Goal: Check status

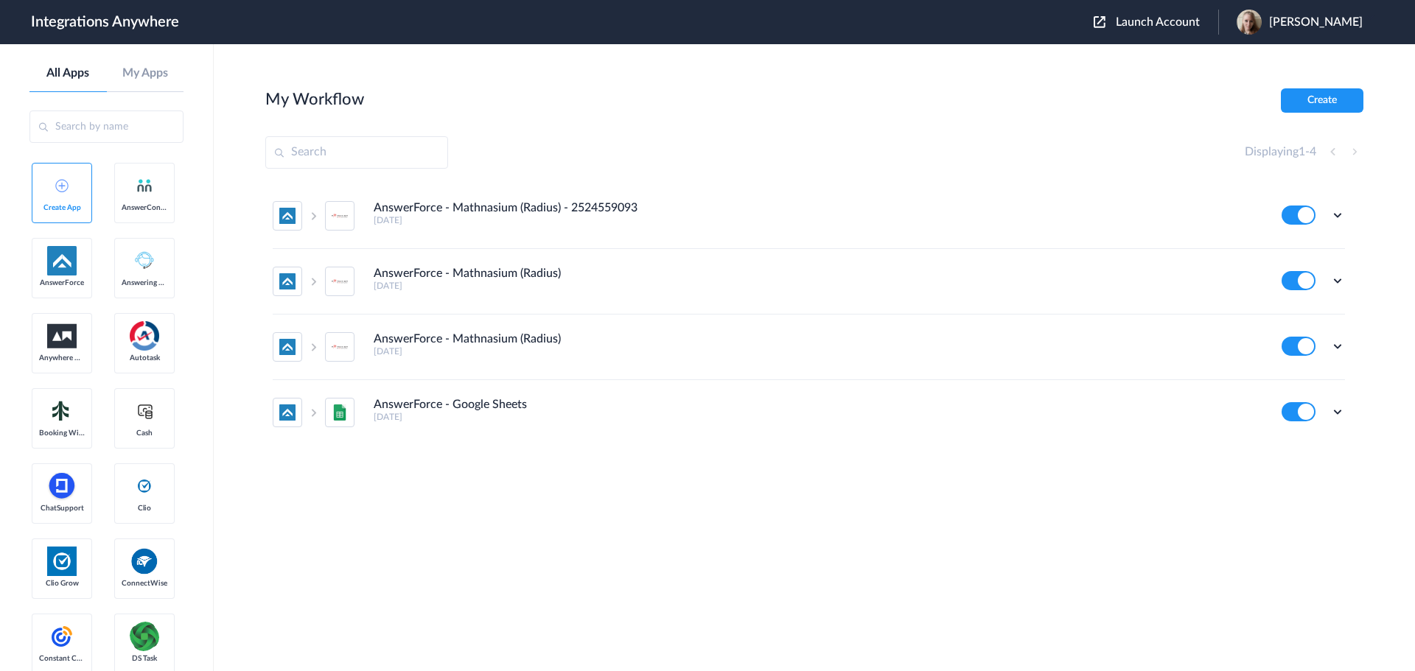
click at [1202, 29] on div "Launch Account [PERSON_NAME] My Account Logout" at bounding box center [1235, 22] width 284 height 25
click at [1200, 25] on span "Launch Account" at bounding box center [1158, 22] width 84 height 12
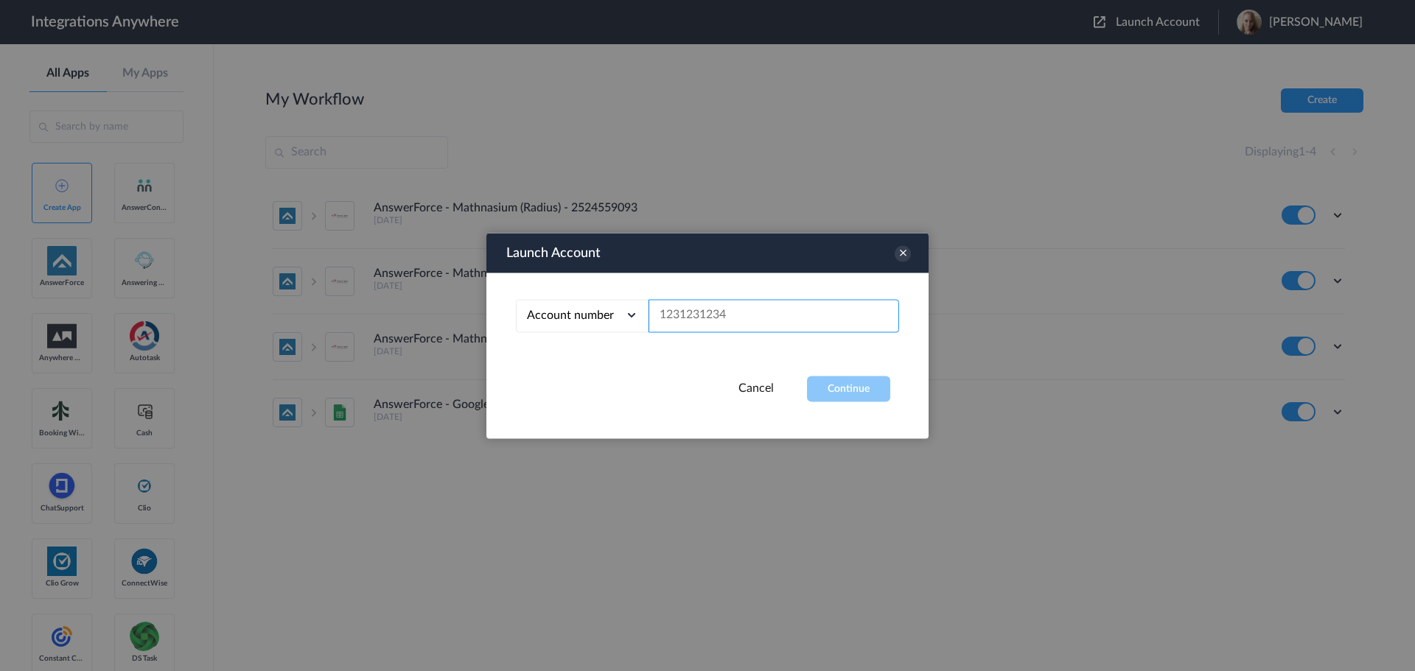
click at [706, 316] on input "text" at bounding box center [773, 315] width 251 height 33
paste input "2525979371"
type input "2525979371"
click at [848, 388] on button "Continue" at bounding box center [848, 389] width 83 height 26
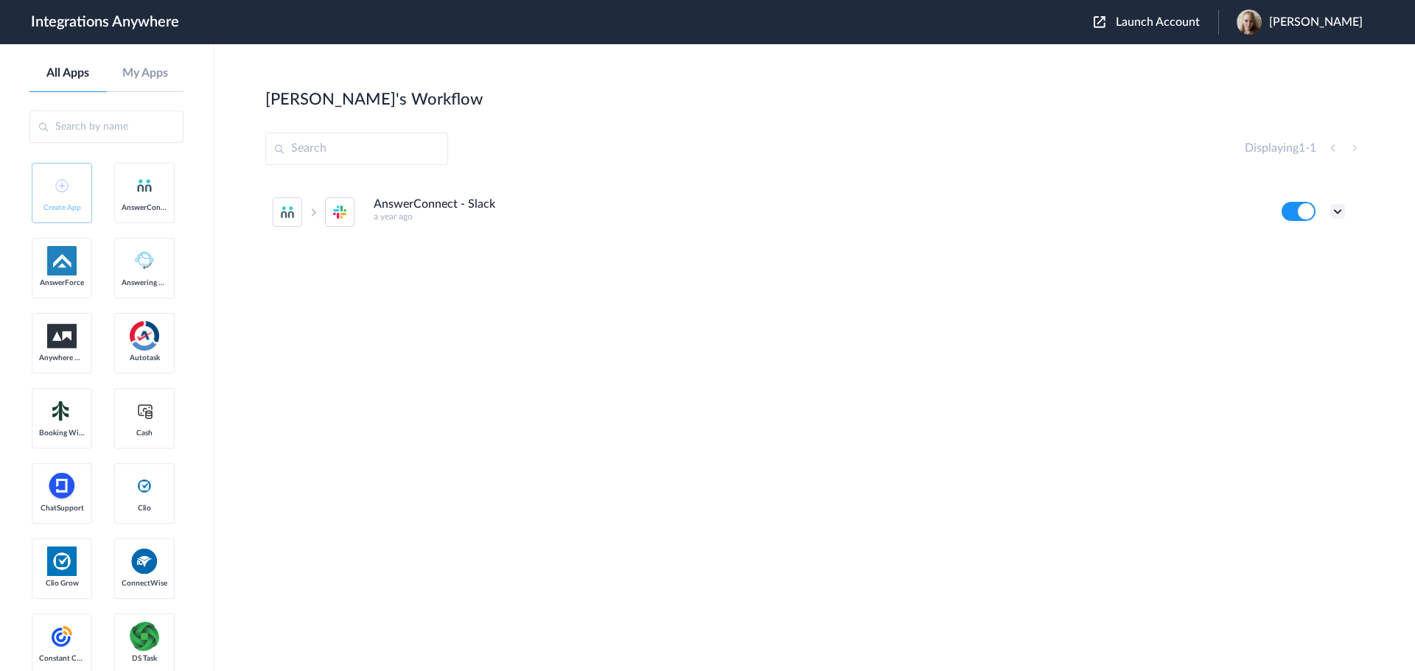
click at [1338, 212] on icon at bounding box center [1337, 211] width 15 height 15
click at [1316, 273] on link "Task history" at bounding box center [1295, 272] width 71 height 10
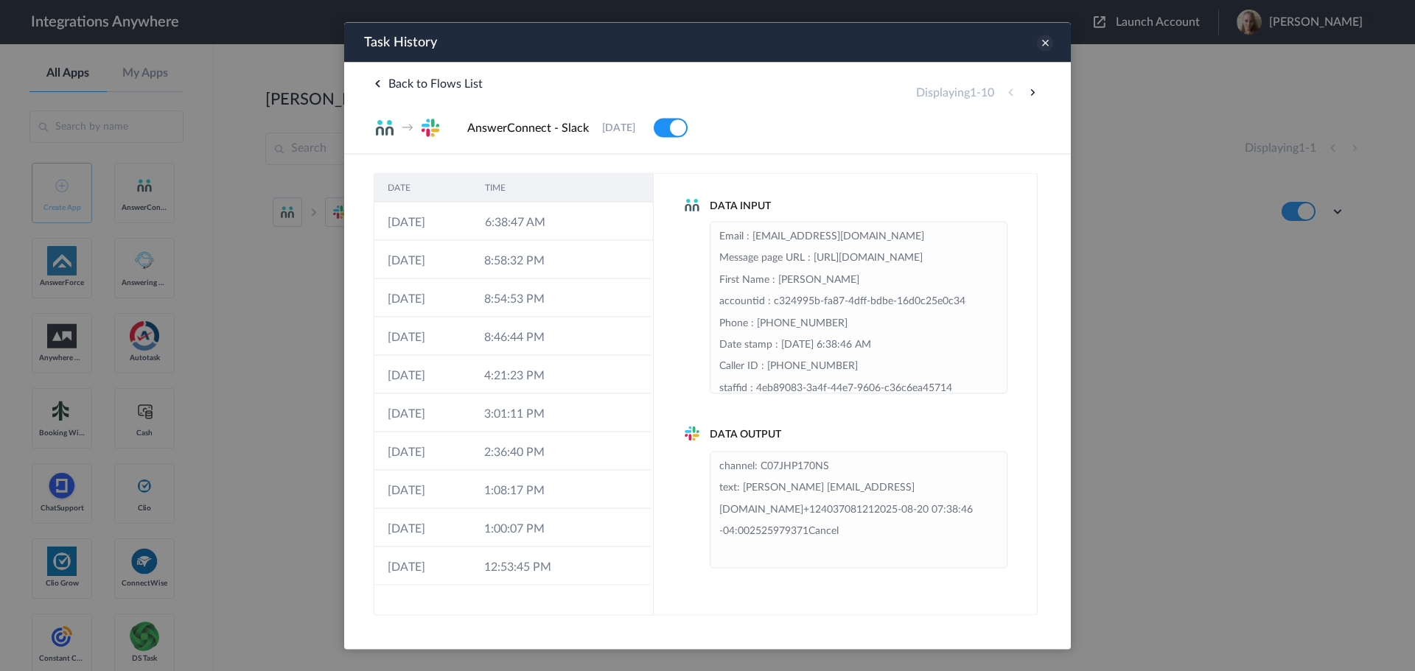
click at [1046, 42] on icon at bounding box center [1045, 43] width 16 height 16
